Goal: Task Accomplishment & Management: Manage account settings

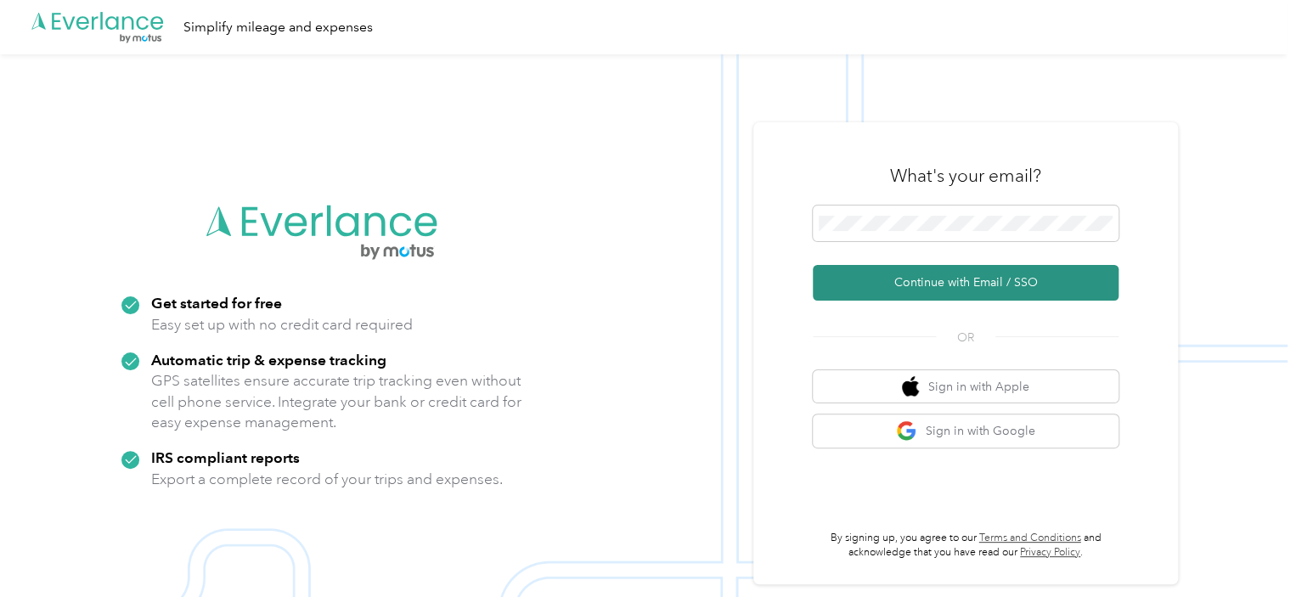
click at [960, 289] on button "Continue with Email / SSO" at bounding box center [966, 283] width 306 height 36
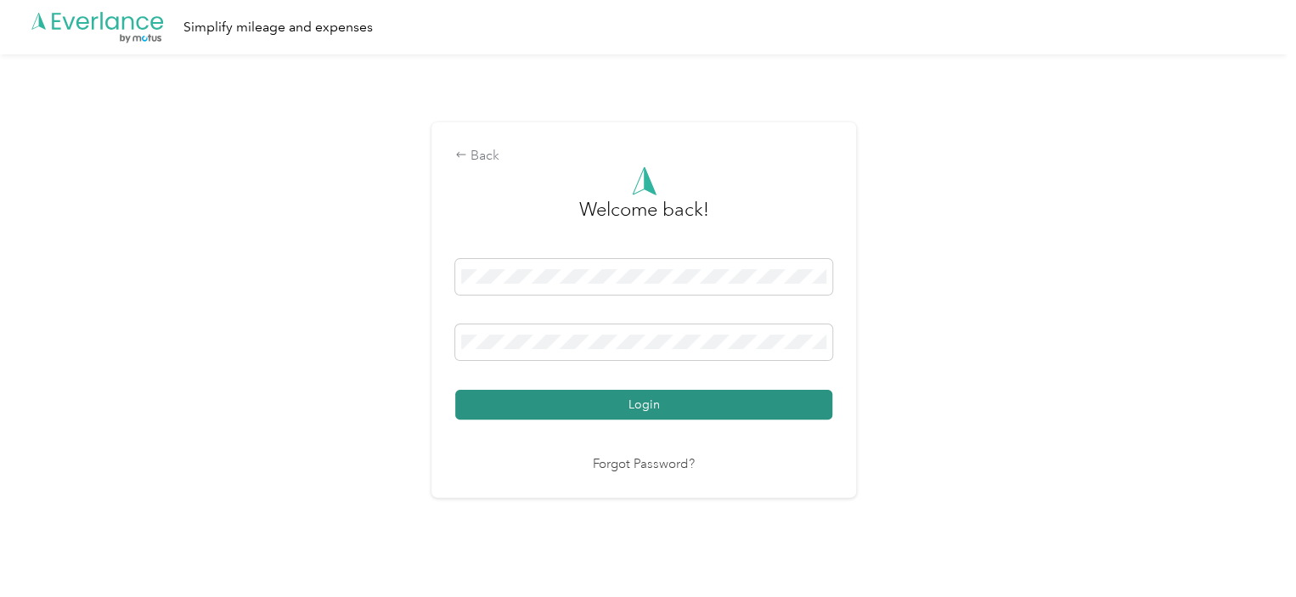
click at [606, 402] on button "Login" at bounding box center [643, 405] width 377 height 30
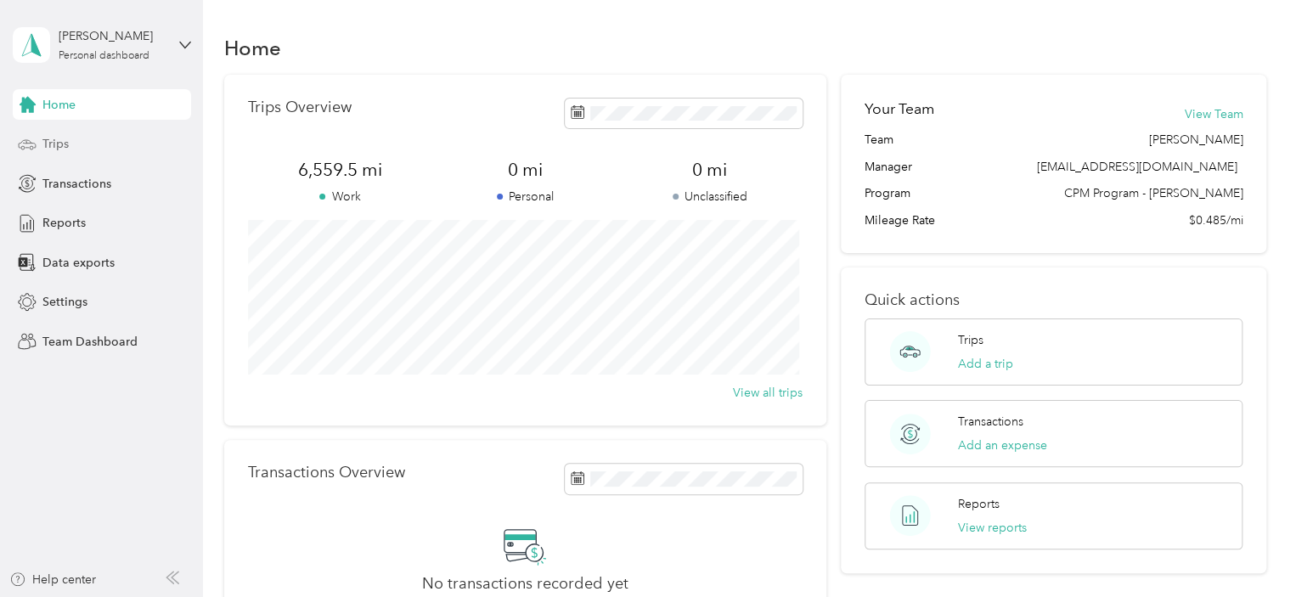
click at [65, 143] on span "Trips" at bounding box center [55, 144] width 26 height 18
